Goal: Task Accomplishment & Management: Use online tool/utility

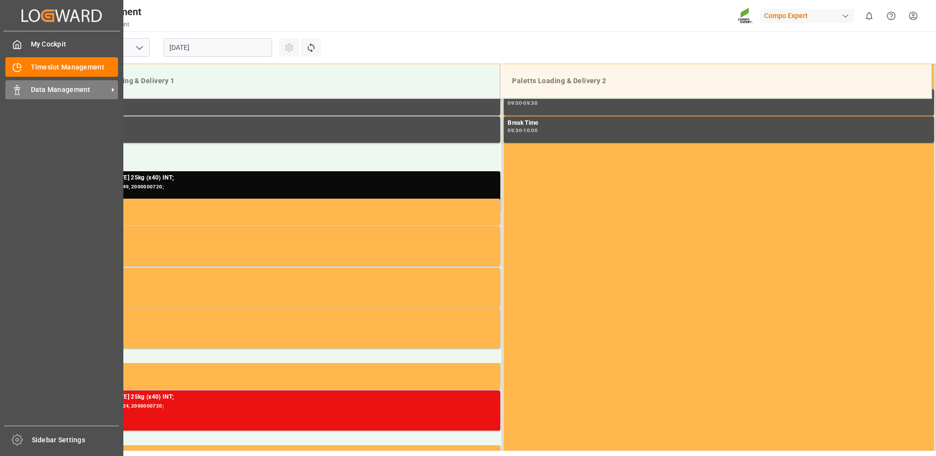
scroll to position [542, 0]
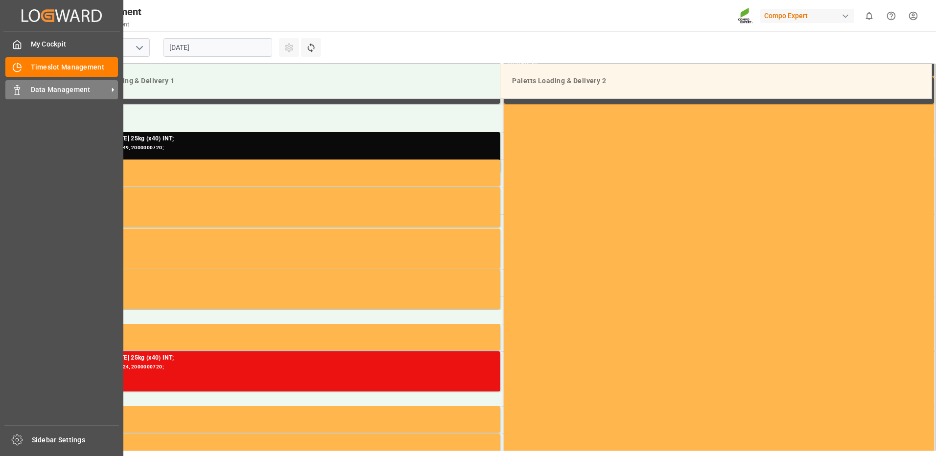
click at [47, 87] on span "Data Management" at bounding box center [69, 90] width 77 height 10
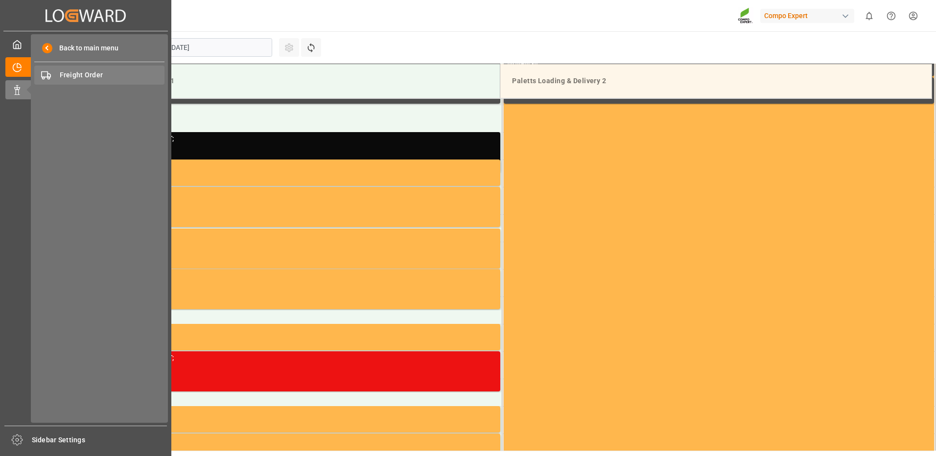
click at [93, 75] on span "Freight Order" at bounding box center [112, 75] width 105 height 10
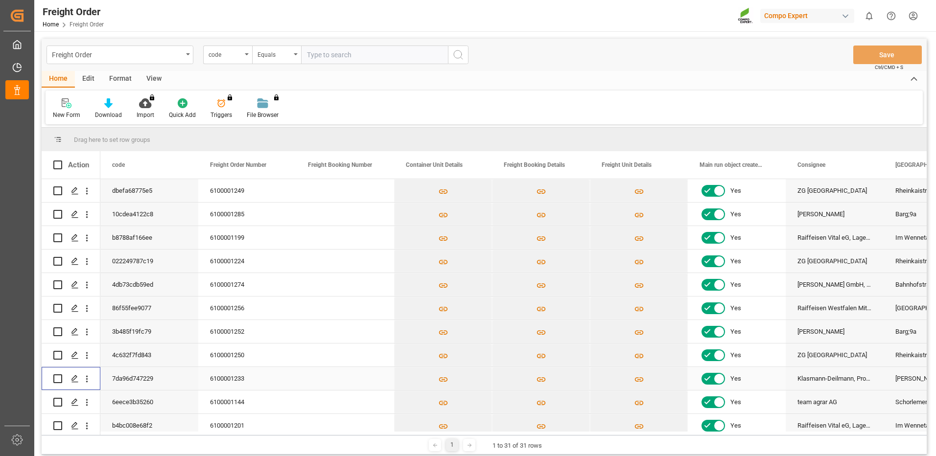
click at [59, 378] on input "Press Space to toggle row selection (unchecked)" at bounding box center [57, 379] width 9 height 9
checkbox input "true"
click at [71, 377] on icon "Press SPACE to deselect this row." at bounding box center [75, 379] width 8 height 8
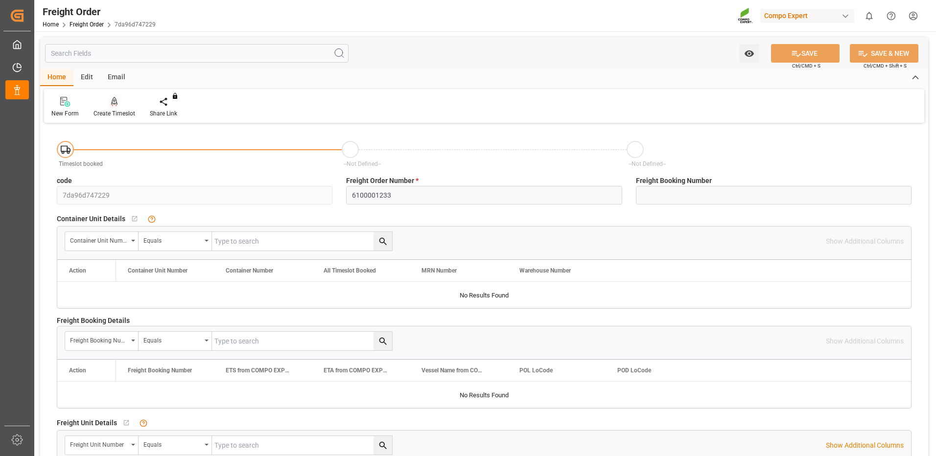
click at [115, 108] on div "Create Timeslot" at bounding box center [114, 107] width 56 height 22
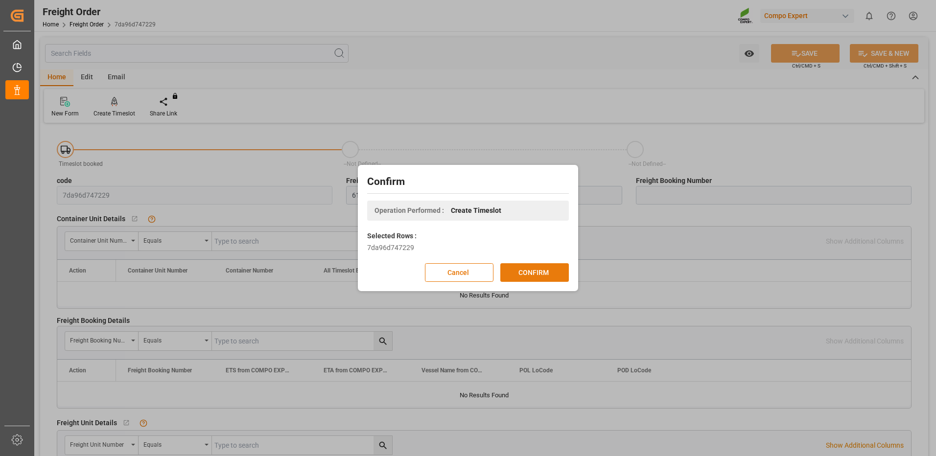
click at [546, 278] on button "CONFIRM" at bounding box center [535, 273] width 69 height 19
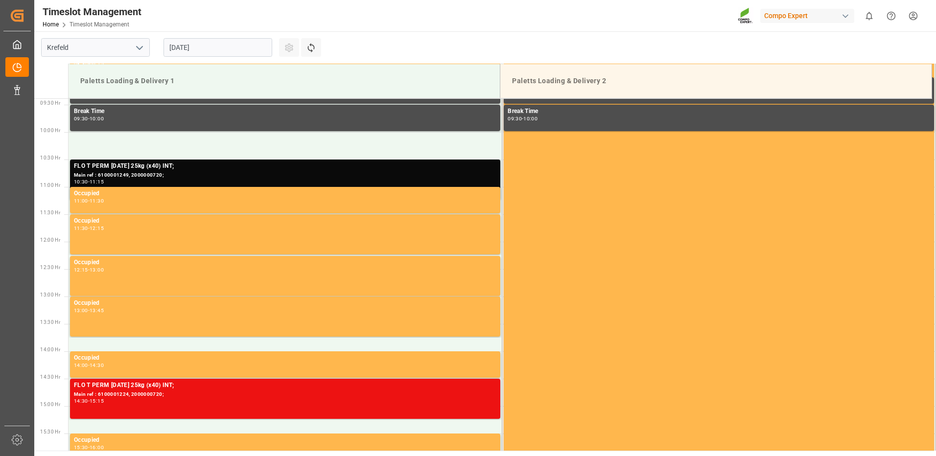
scroll to position [542, 0]
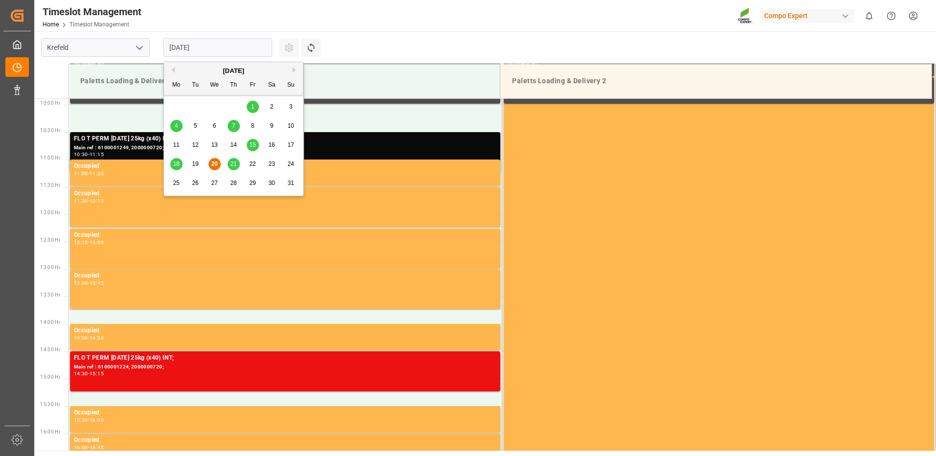
click at [258, 52] on input "[DATE]" at bounding box center [218, 47] width 109 height 19
click at [233, 167] on span "21" at bounding box center [233, 164] width 6 height 7
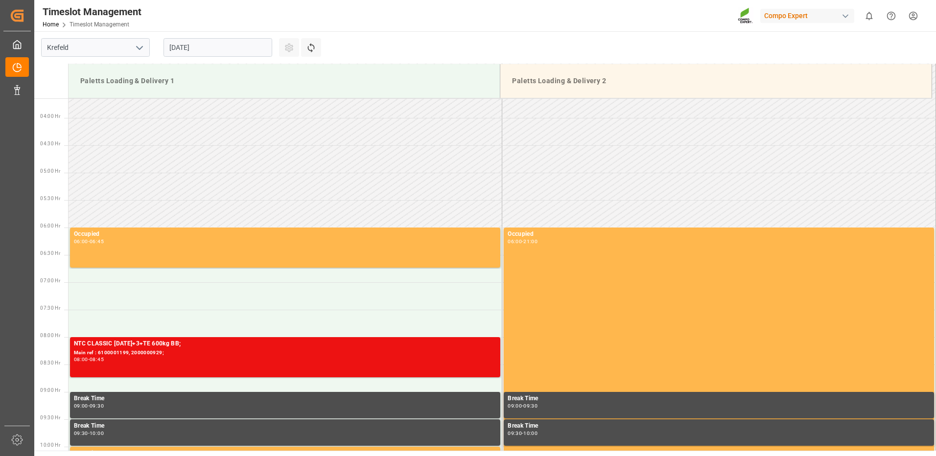
scroll to position [199, 0]
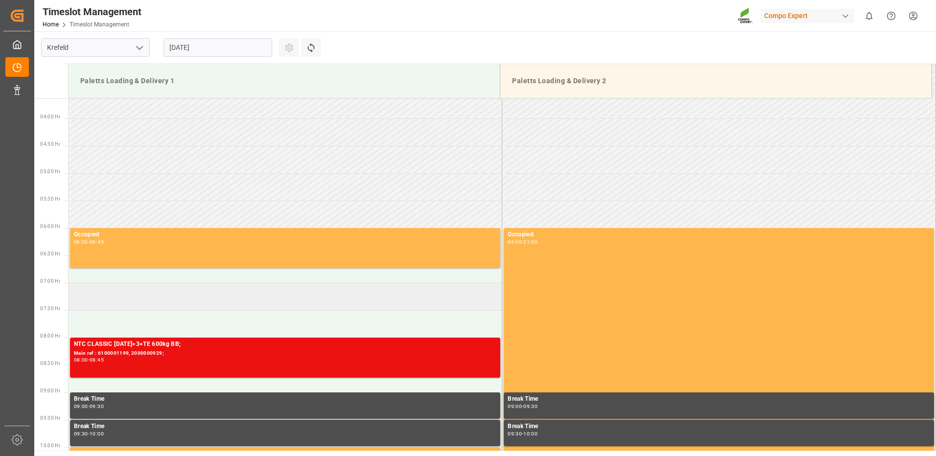
click at [95, 290] on td at bounding box center [286, 296] width 434 height 27
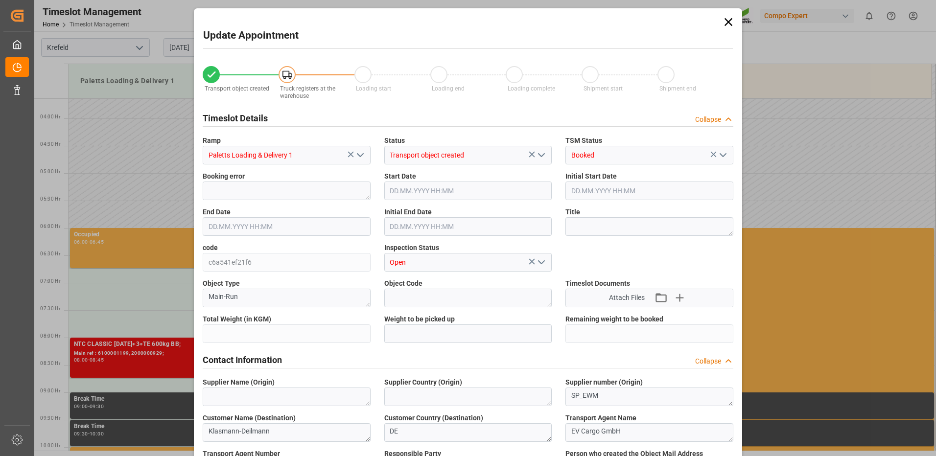
type input "10920"
type input "0"
type input "21.08.2025 07:00"
type input "21.08.2025 07:30"
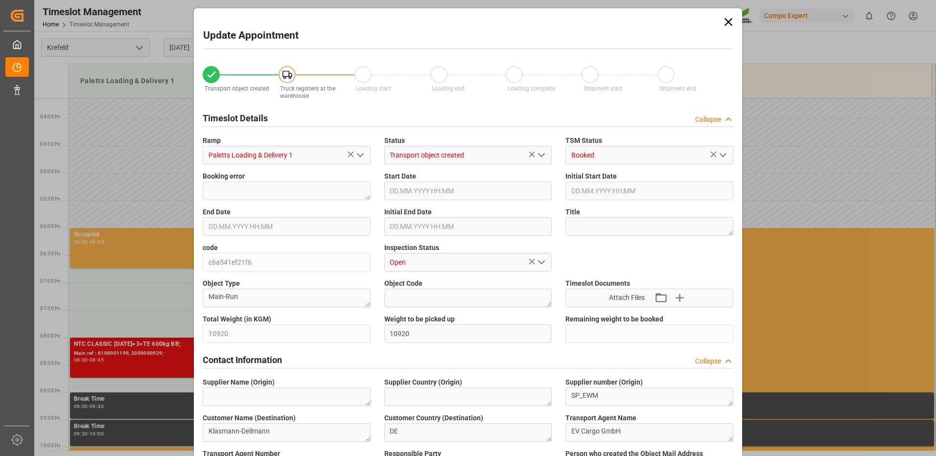
type input "16.08.2025 15:10"
type input "20.08.2025 08:36"
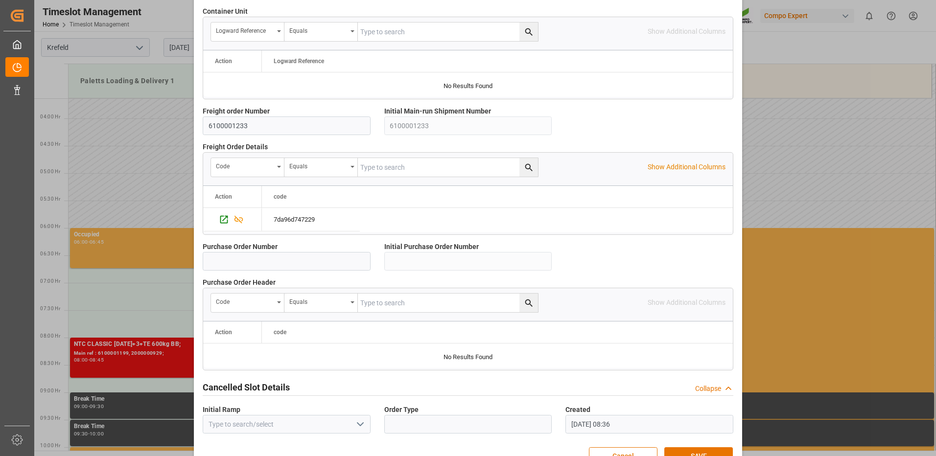
scroll to position [838, 0]
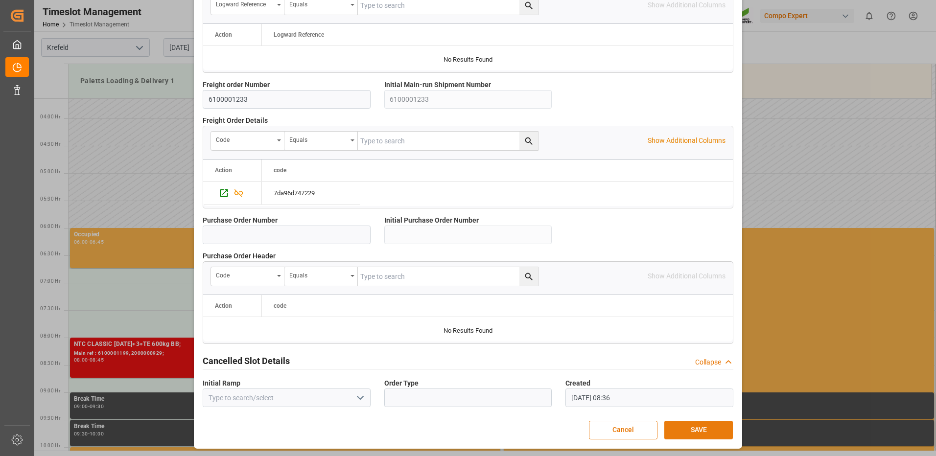
click at [695, 427] on button "SAVE" at bounding box center [699, 430] width 69 height 19
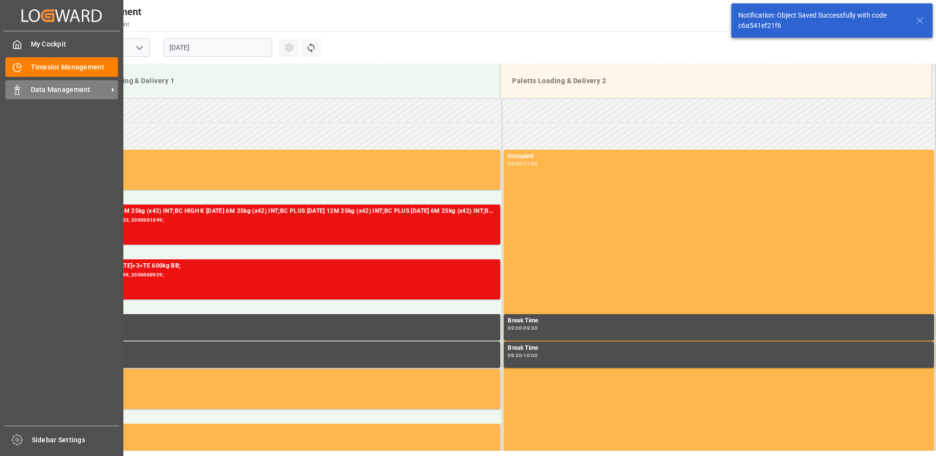
scroll to position [323, 0]
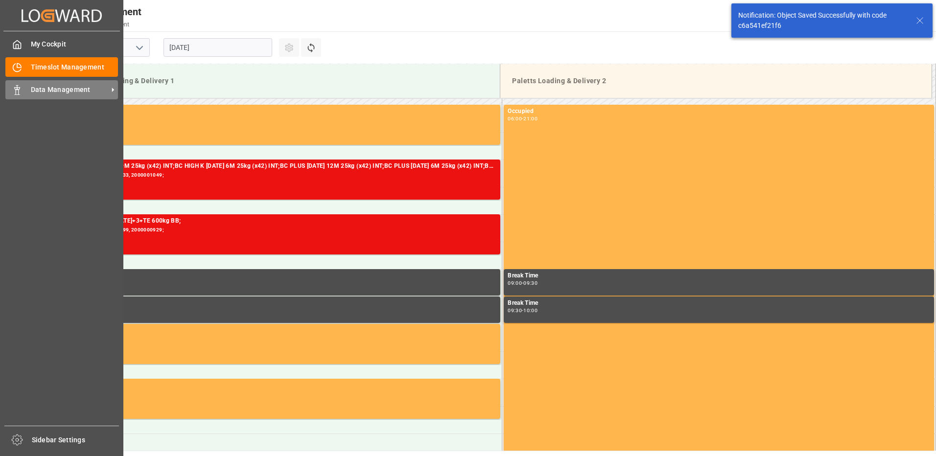
click at [37, 91] on span "Data Management" at bounding box center [69, 90] width 77 height 10
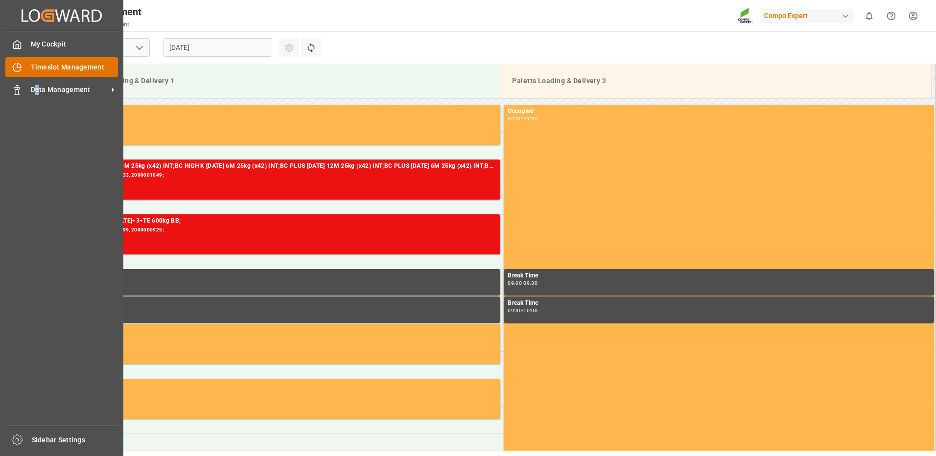
drag, startPoint x: 37, startPoint y: 91, endPoint x: 19, endPoint y: 68, distance: 29.2
click at [19, 68] on icon at bounding box center [17, 68] width 10 height 10
click at [114, 89] on icon at bounding box center [113, 90] width 10 height 10
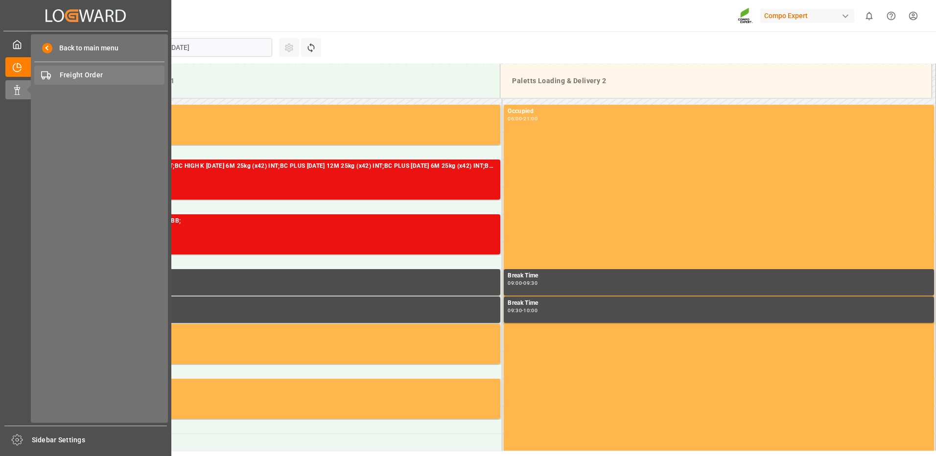
click at [107, 72] on span "Freight Order" at bounding box center [112, 75] width 105 height 10
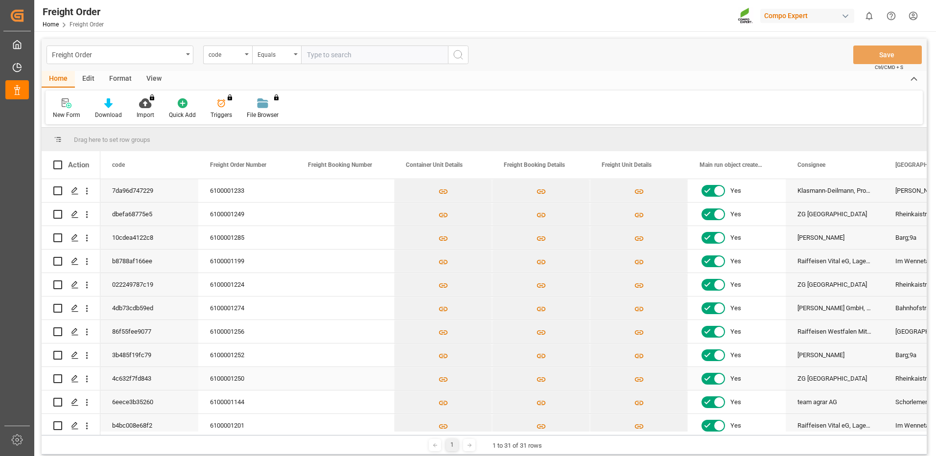
click at [60, 380] on input "Press Space to toggle row selection (unchecked)" at bounding box center [57, 379] width 9 height 9
checkbox input "true"
click at [70, 379] on div "Press SPACE to deselect this row." at bounding box center [74, 379] width 15 height 18
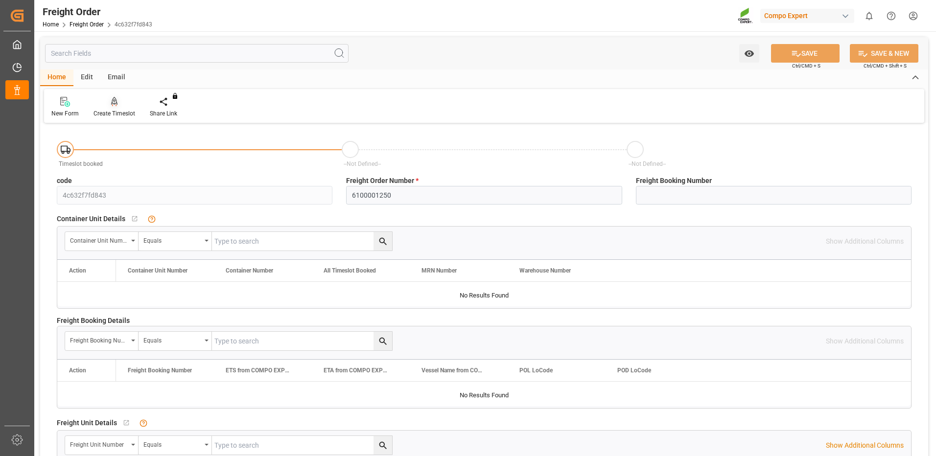
click at [114, 111] on div "Create Timeslot" at bounding box center [115, 113] width 42 height 9
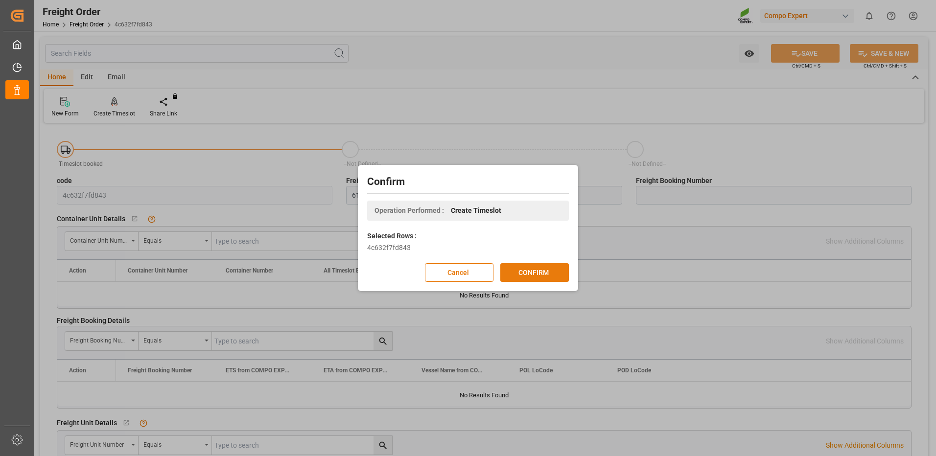
click at [514, 272] on button "CONFIRM" at bounding box center [535, 273] width 69 height 19
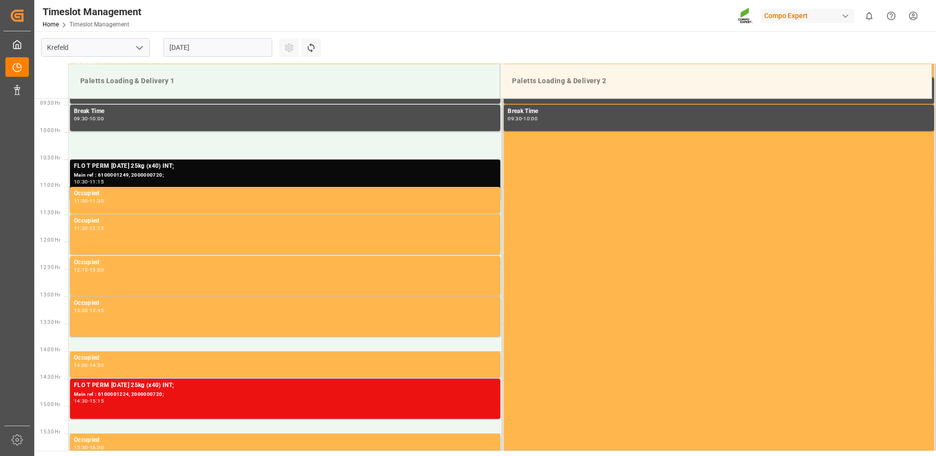
scroll to position [542, 0]
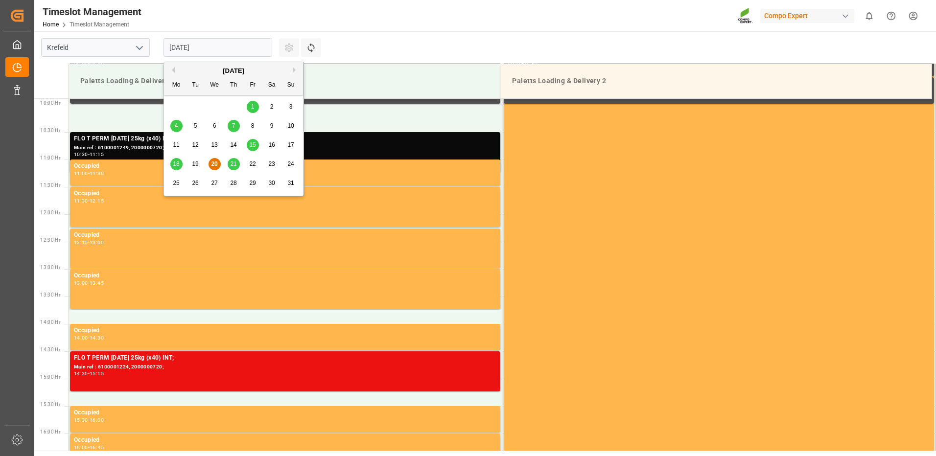
click at [245, 46] on input "[DATE]" at bounding box center [218, 47] width 109 height 19
click at [235, 168] on div "21" at bounding box center [234, 165] width 12 height 12
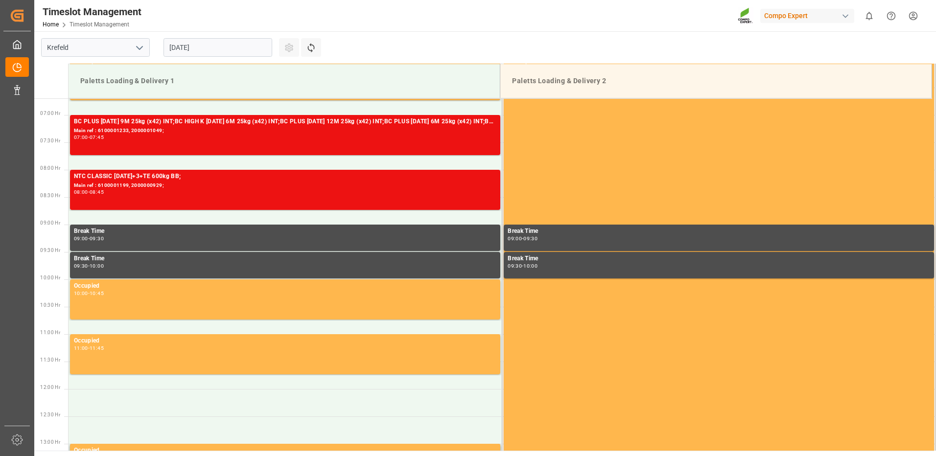
scroll to position [199, 0]
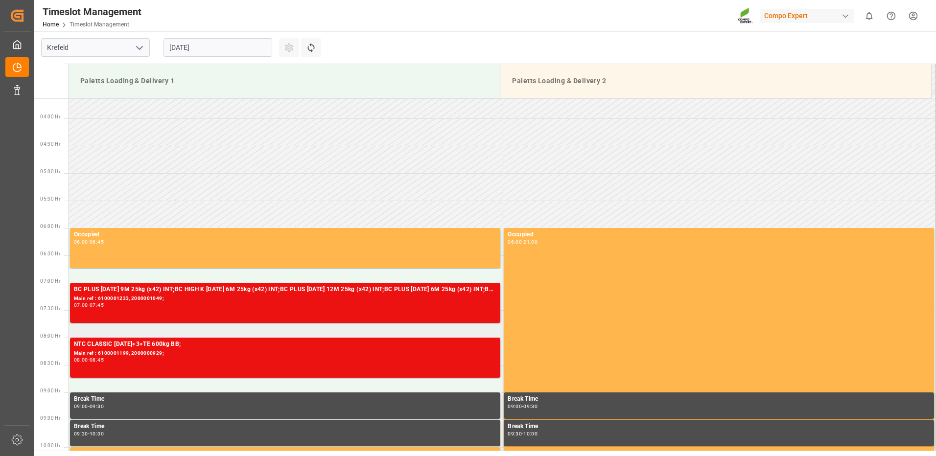
click at [111, 331] on td at bounding box center [286, 324] width 434 height 27
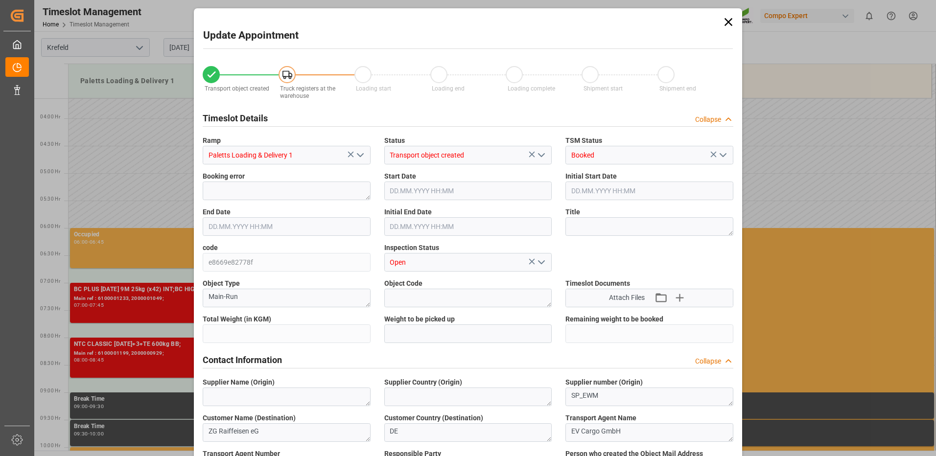
type input "10168.2"
type input "0"
type input "21.08.2025 07:30"
type input "21.08.2025 08:00"
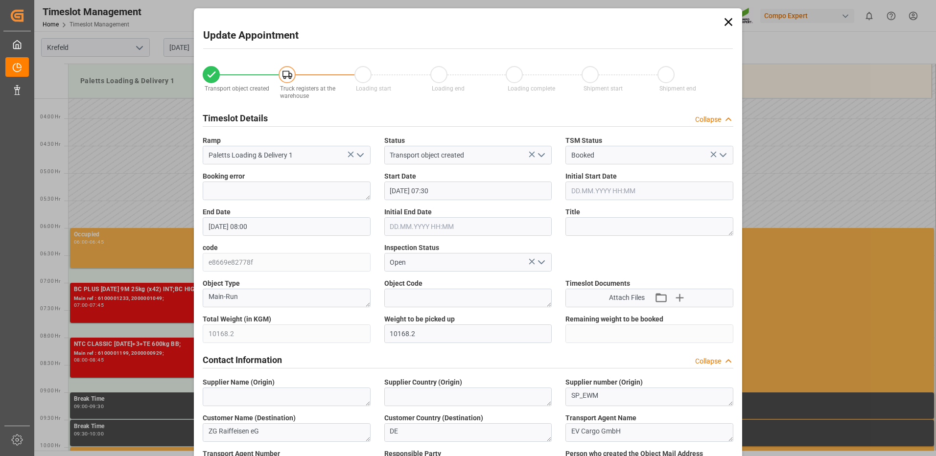
type input "18.08.2025 14:28"
type input "20.08.2025 08:37"
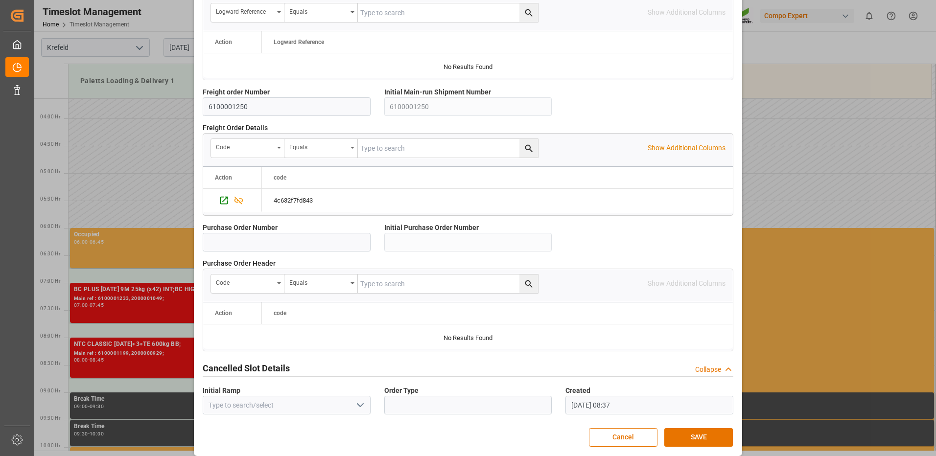
scroll to position [833, 0]
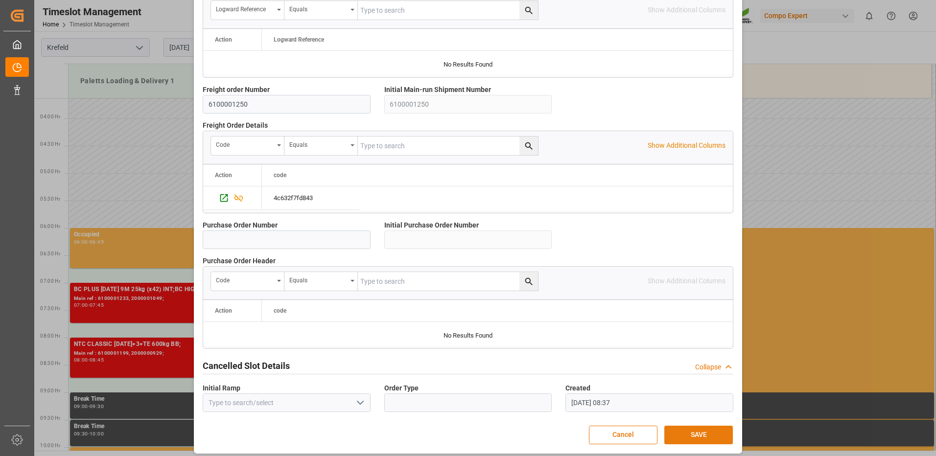
click at [691, 430] on button "SAVE" at bounding box center [699, 435] width 69 height 19
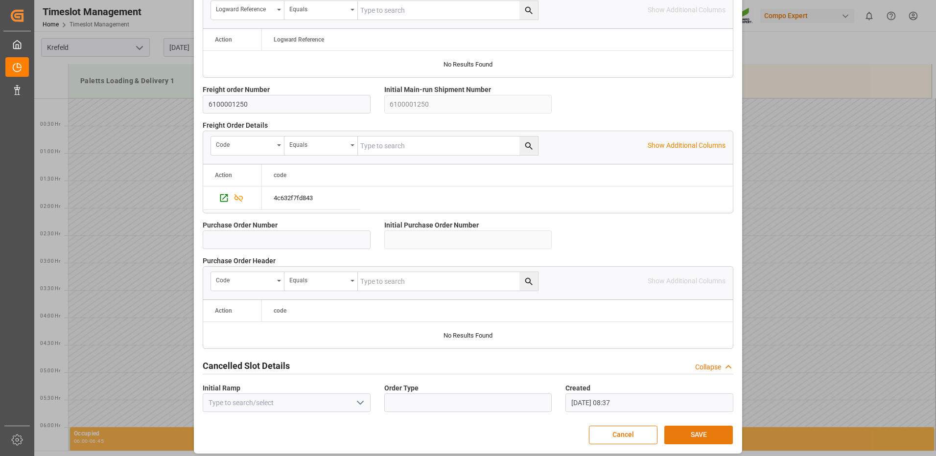
click at [675, 437] on button "SAVE" at bounding box center [699, 435] width 69 height 19
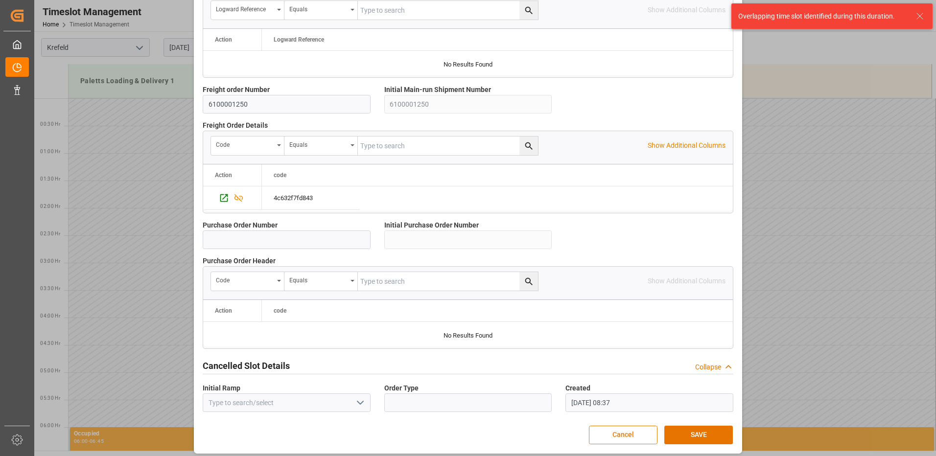
click at [636, 427] on button "Cancel" at bounding box center [623, 435] width 69 height 19
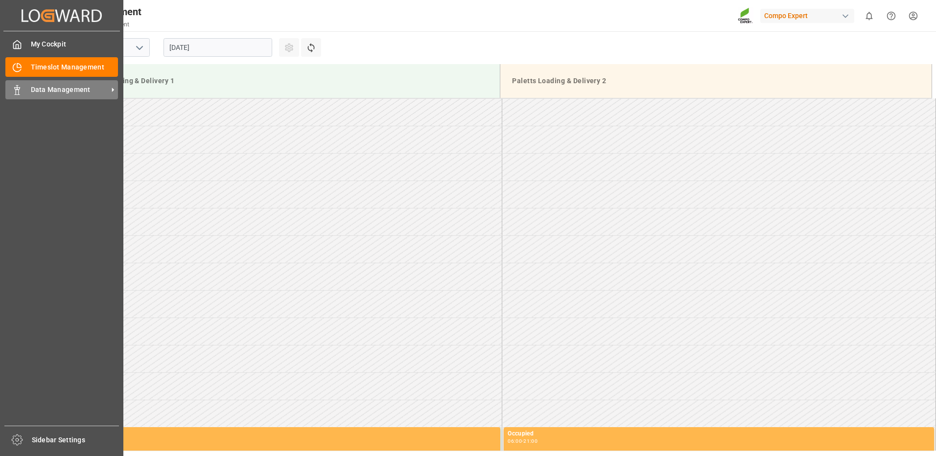
click at [71, 88] on span "Data Management" at bounding box center [69, 90] width 77 height 10
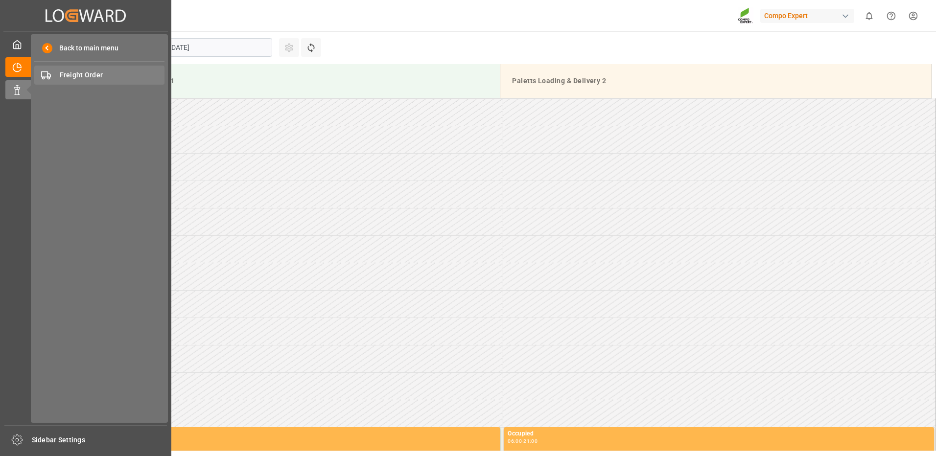
click at [90, 79] on span "Freight Order" at bounding box center [112, 75] width 105 height 10
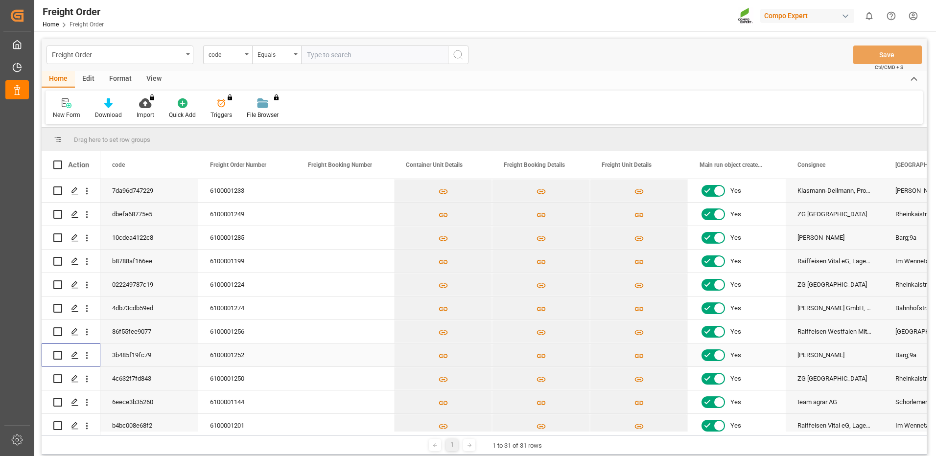
click at [59, 356] on input "Press Space to toggle row selection (unchecked)" at bounding box center [57, 355] width 9 height 9
checkbox input "true"
click at [74, 353] on icon "Press SPACE to deselect this row." at bounding box center [75, 356] width 8 height 8
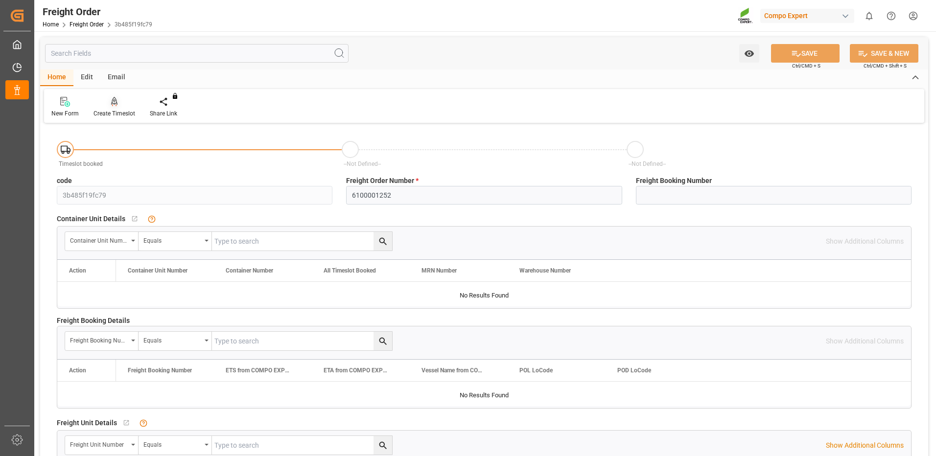
click at [116, 106] on icon at bounding box center [114, 106] width 4 height 2
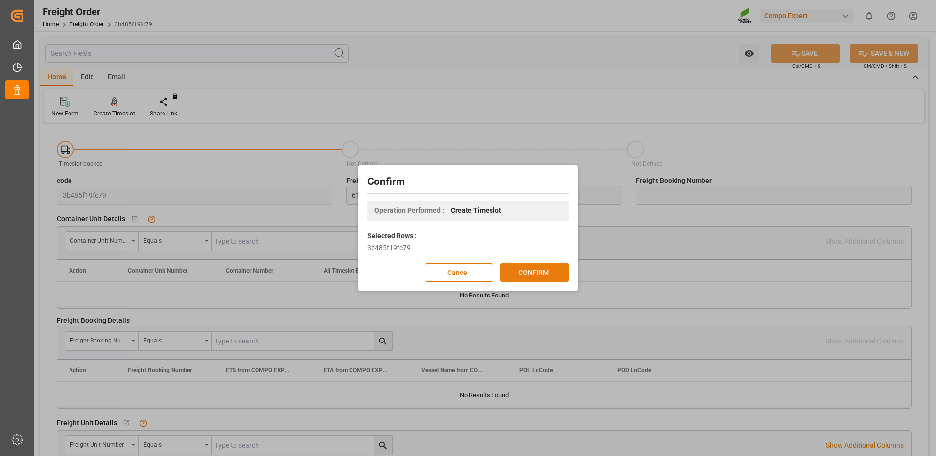
click at [553, 267] on button "CONFIRM" at bounding box center [535, 273] width 69 height 19
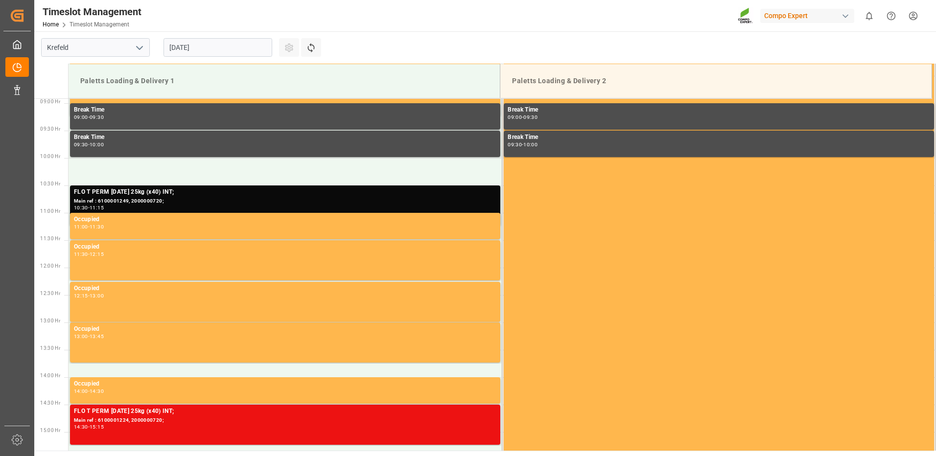
scroll to position [542, 0]
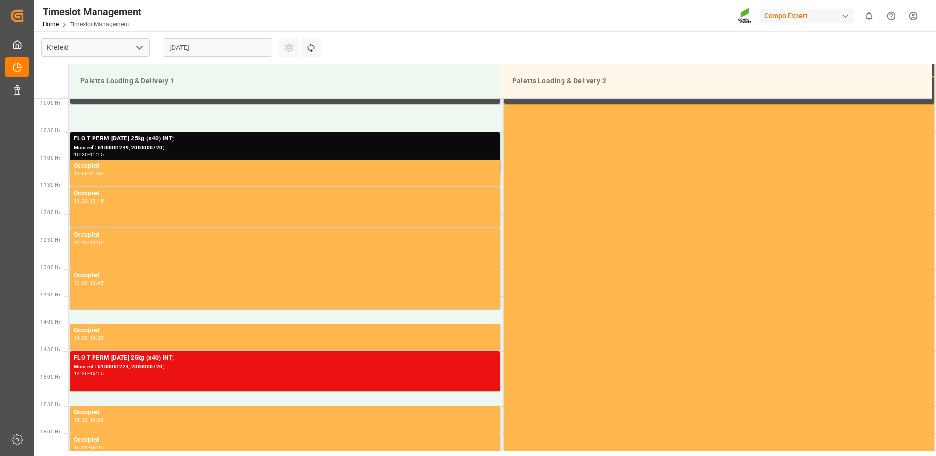
click at [257, 48] on input "[DATE]" at bounding box center [218, 47] width 109 height 19
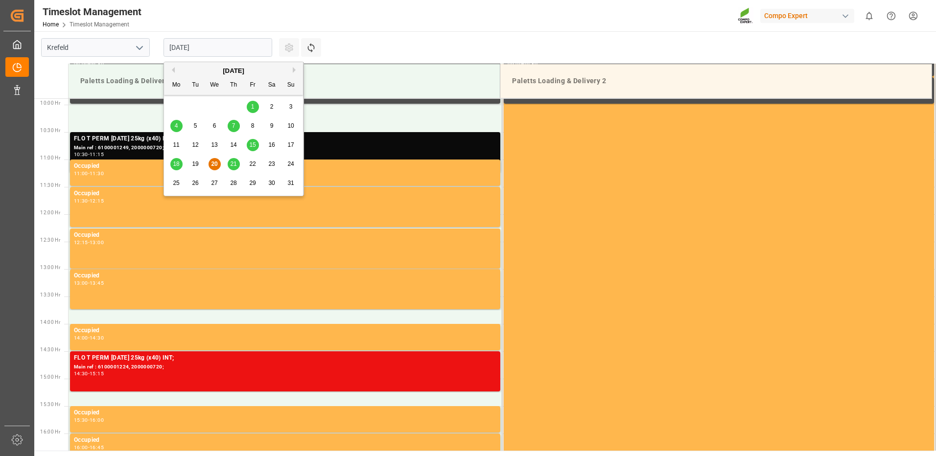
click at [257, 167] on div "22" at bounding box center [253, 165] width 12 height 12
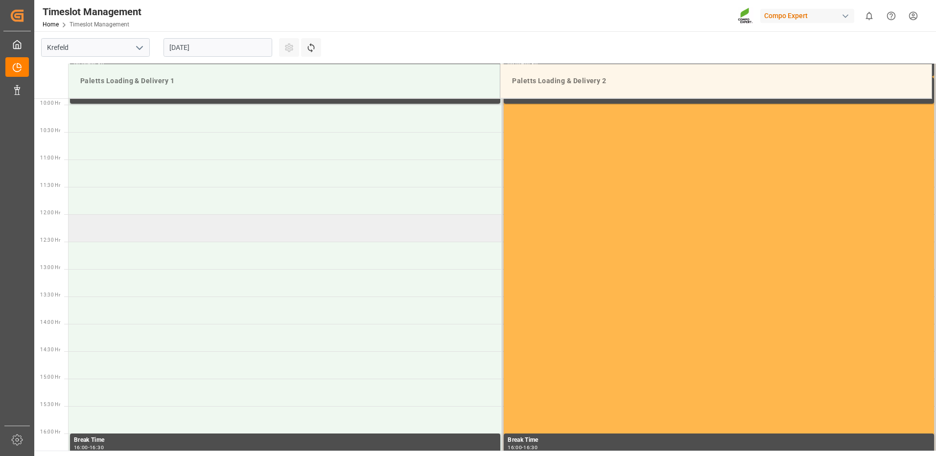
click at [123, 229] on td at bounding box center [286, 228] width 434 height 27
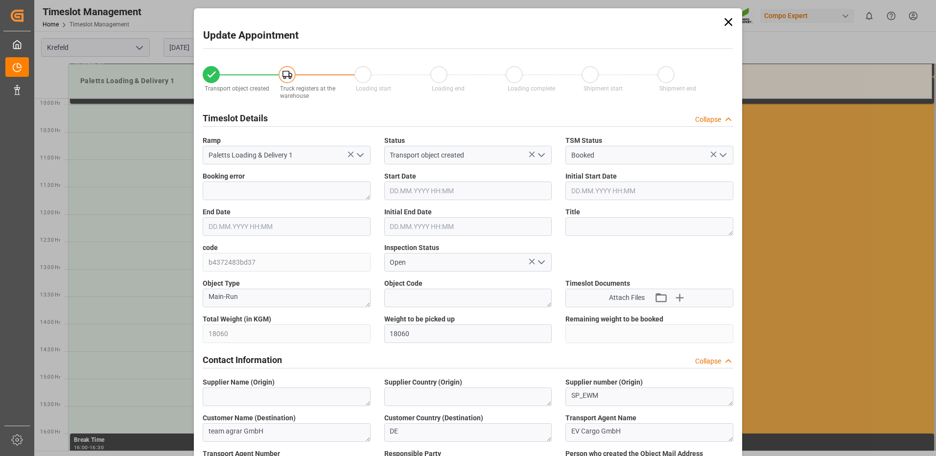
type input "18060"
type input "0"
type input "22.08.2025 12:00"
type input "22.08.2025 12:30"
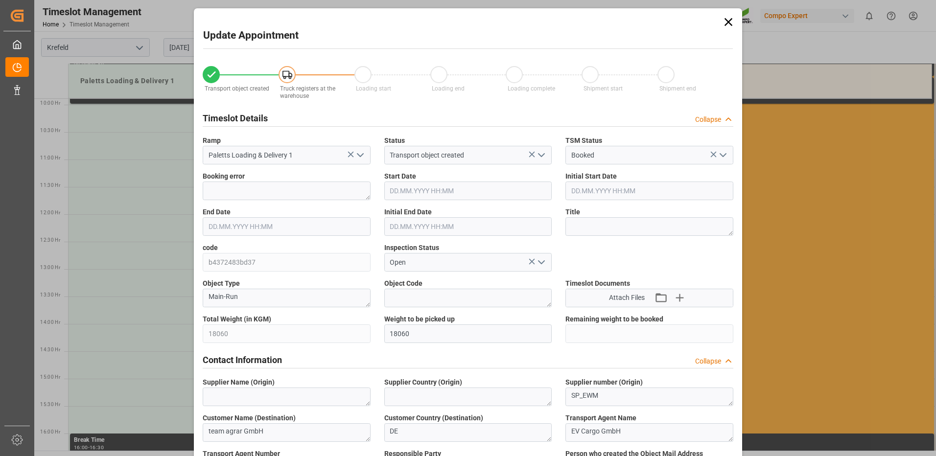
type input "18.08.2025 14:34"
type input "20.08.2025 08:38"
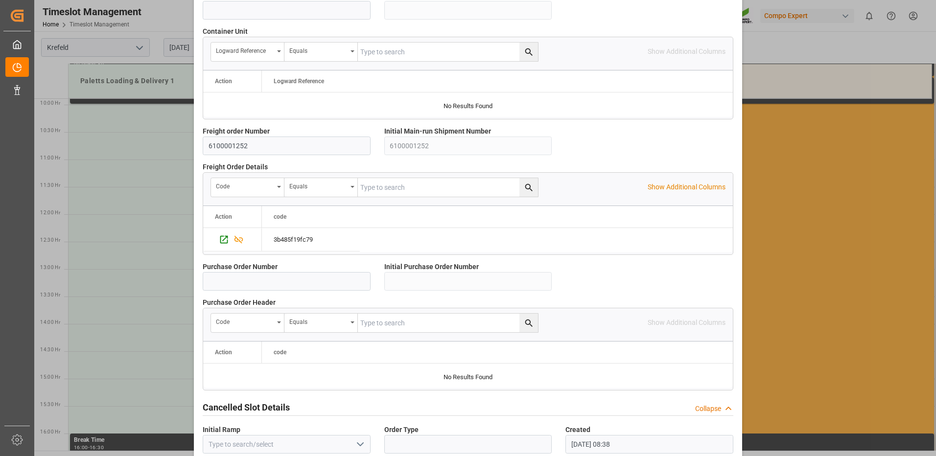
scroll to position [838, 0]
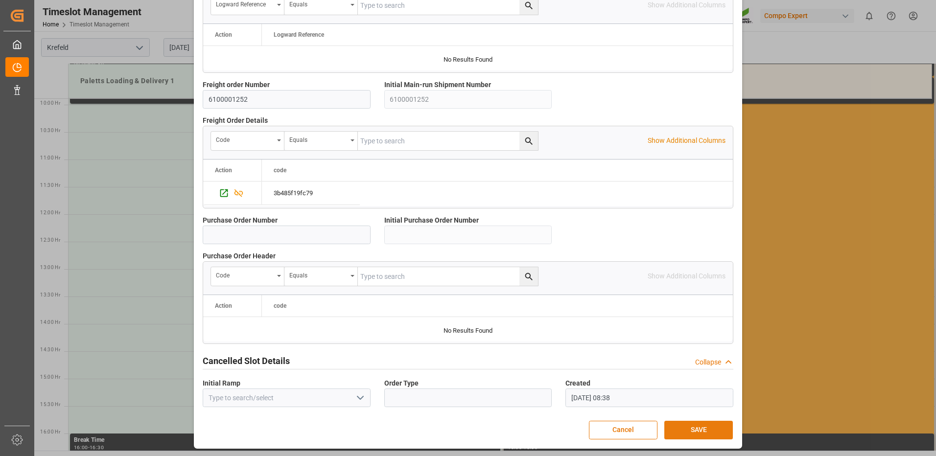
click at [689, 423] on button "SAVE" at bounding box center [699, 430] width 69 height 19
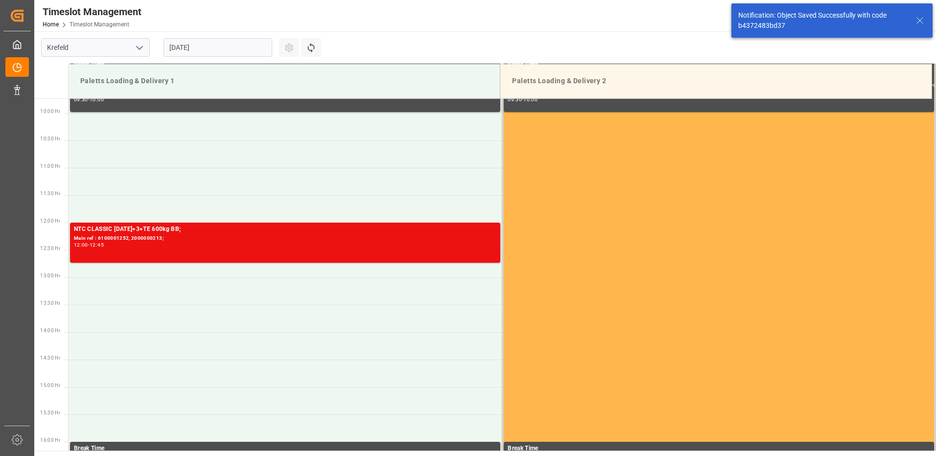
scroll to position [597, 0]
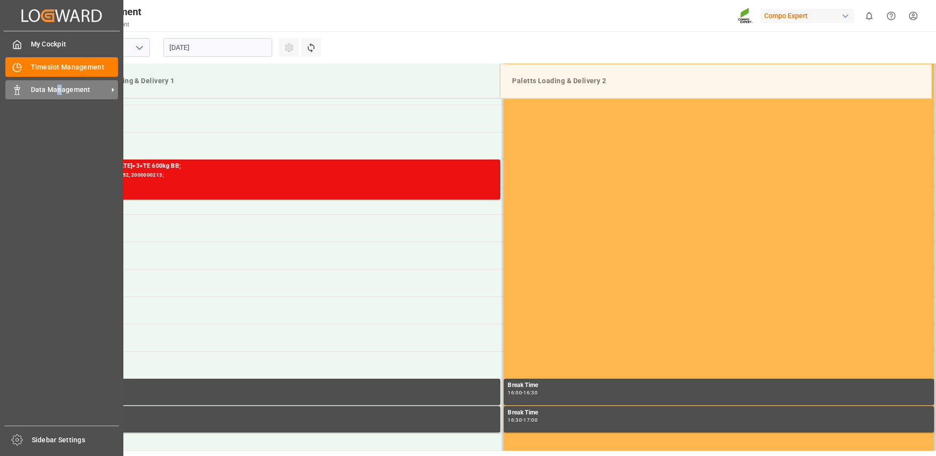
click at [59, 84] on div "Data Management Data Management" at bounding box center [61, 89] width 113 height 19
drag, startPoint x: 60, startPoint y: 85, endPoint x: 28, endPoint y: 68, distance: 35.5
click at [28, 68] on div "Timeslot Management Timeslot Management" at bounding box center [61, 66] width 113 height 19
click at [86, 85] on span "Data Management" at bounding box center [69, 90] width 77 height 10
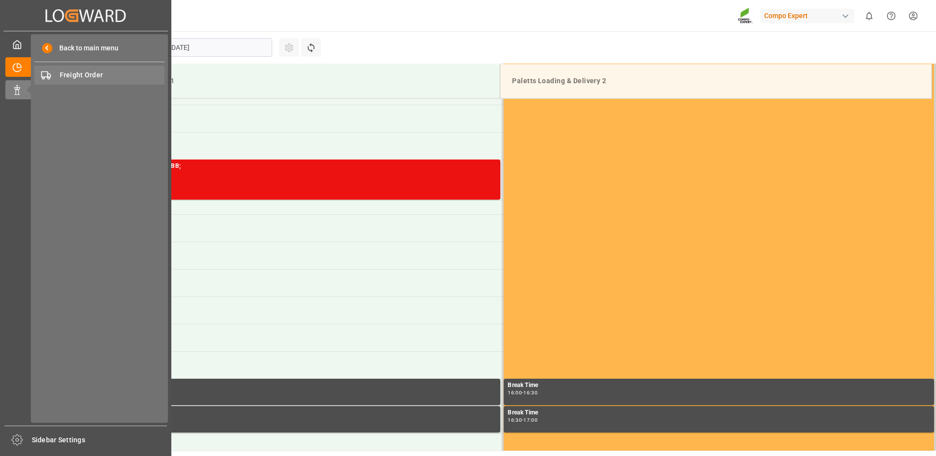
click at [104, 73] on span "Freight Order" at bounding box center [112, 75] width 105 height 10
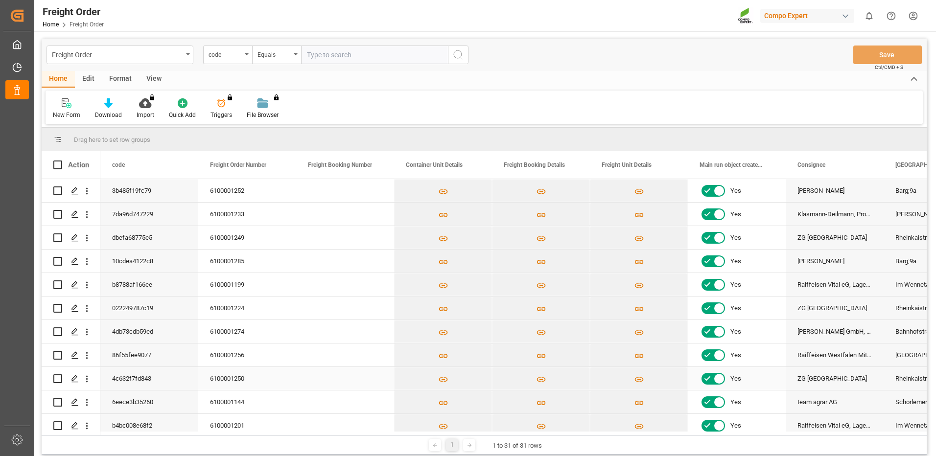
click at [61, 377] on input "Press Space to toggle row selection (unchecked)" at bounding box center [57, 379] width 9 height 9
checkbox input "true"
click at [73, 374] on div "Press SPACE to deselect this row." at bounding box center [74, 379] width 15 height 18
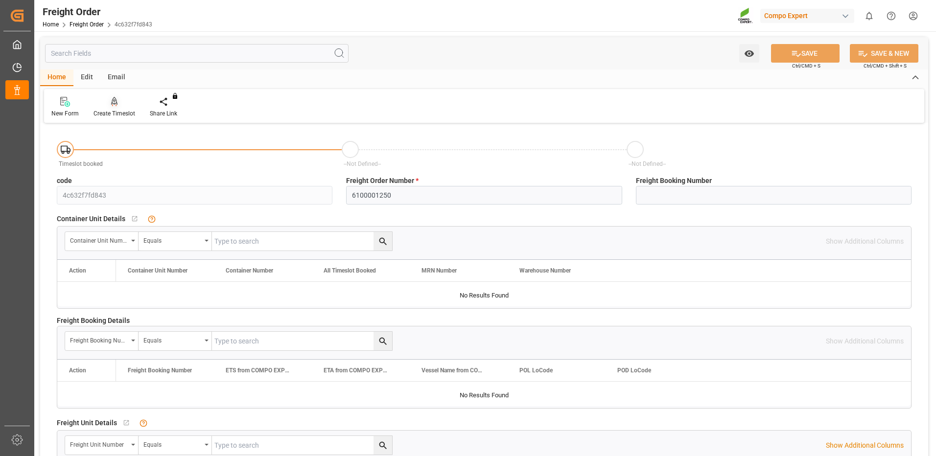
click at [120, 108] on div "Create Timeslot" at bounding box center [114, 107] width 56 height 22
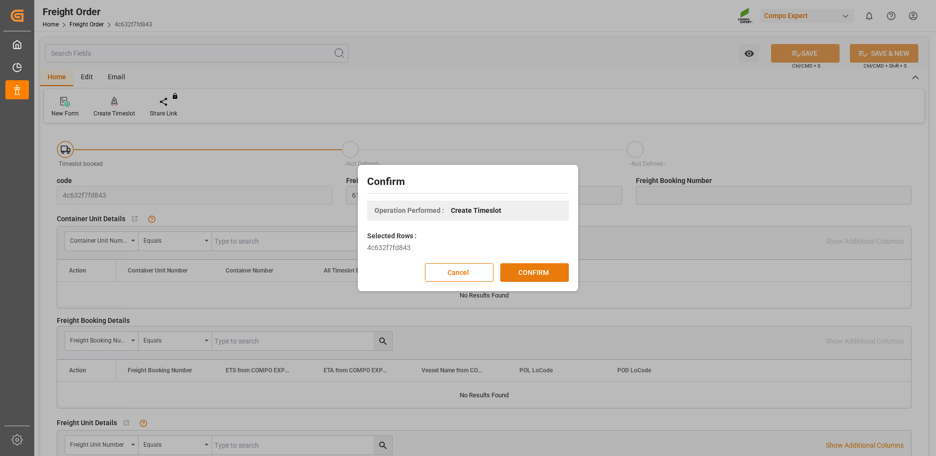
click at [560, 270] on button "CONFIRM" at bounding box center [535, 273] width 69 height 19
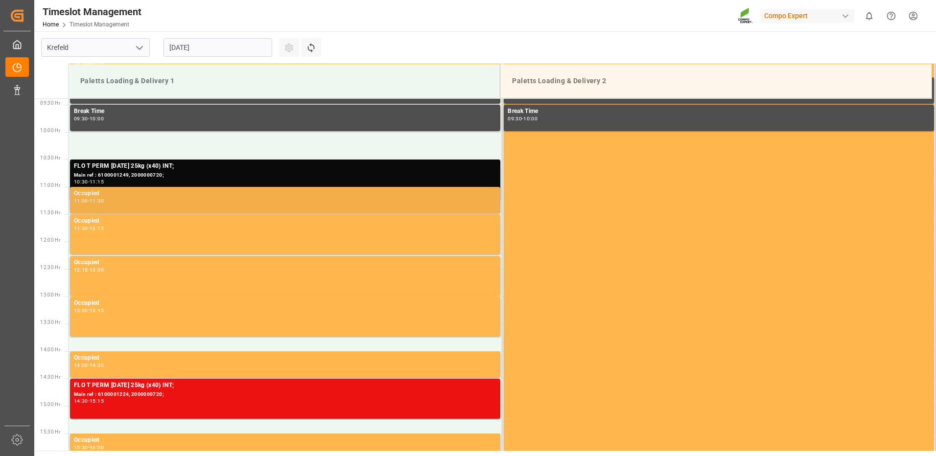
scroll to position [542, 0]
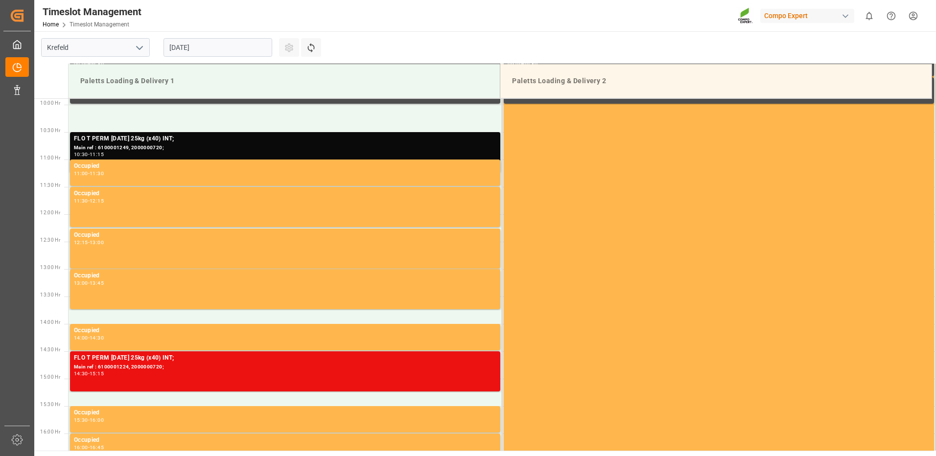
click at [213, 50] on input "[DATE]" at bounding box center [218, 47] width 109 height 19
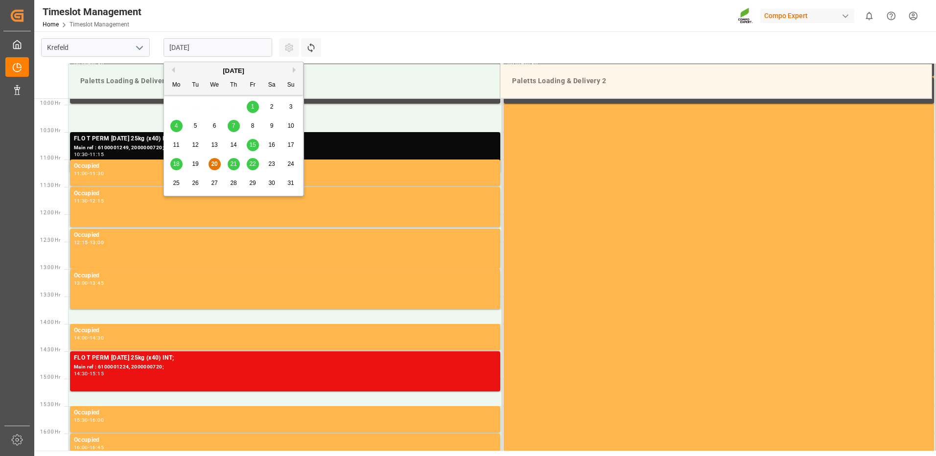
click at [231, 165] on span "21" at bounding box center [233, 164] width 6 height 7
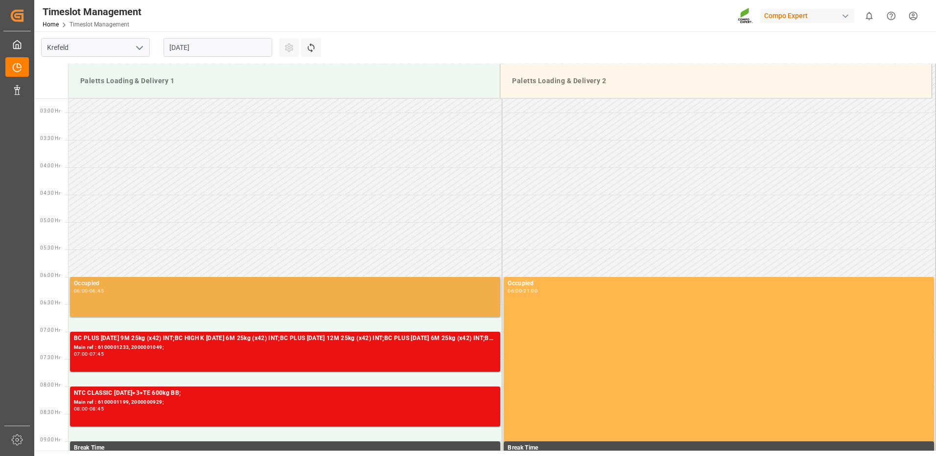
scroll to position [101, 0]
